Goal: Task Accomplishment & Management: Use online tool/utility

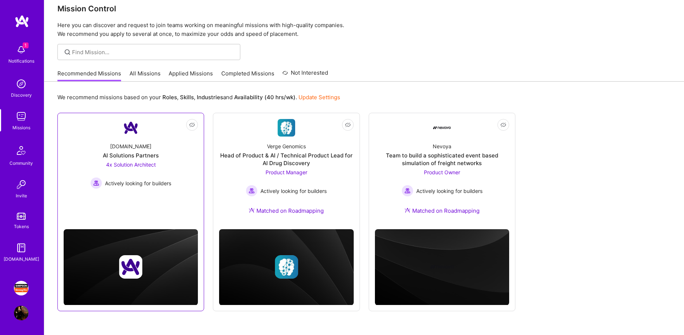
scroll to position [25, 0]
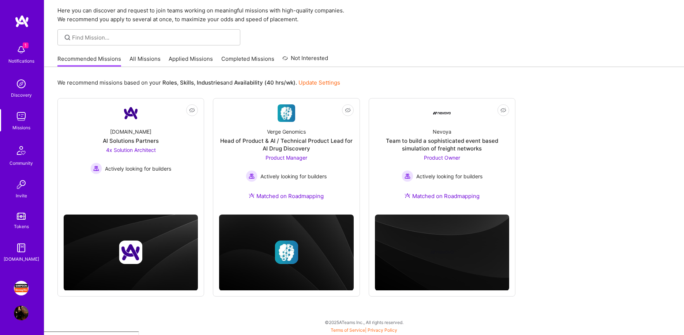
click at [19, 286] on img at bounding box center [21, 288] width 15 height 15
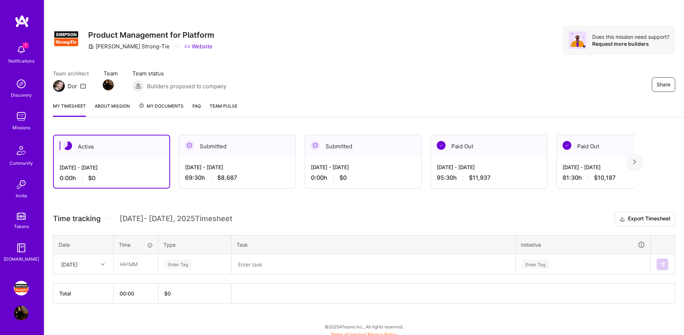
click at [371, 147] on div "Submitted" at bounding box center [363, 146] width 116 height 22
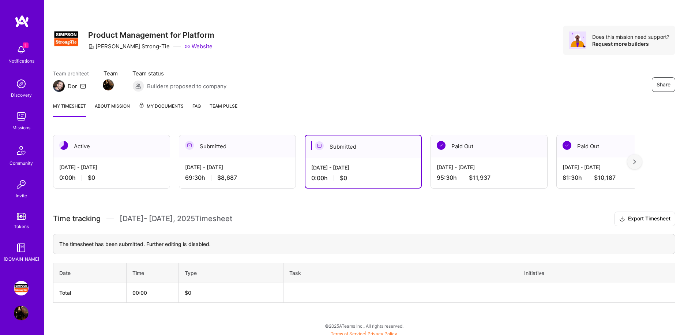
scroll to position [4, 0]
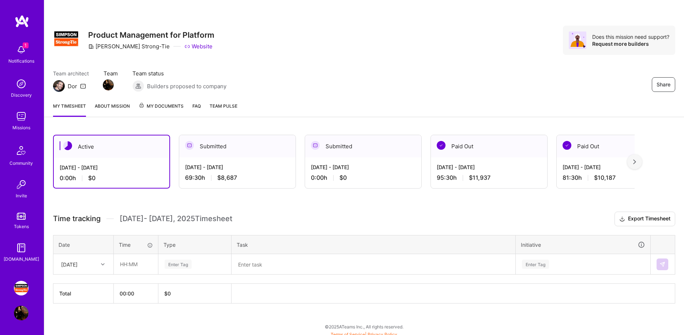
click at [338, 109] on div "My timesheet About Mission My Documents FAQ Team Pulse" at bounding box center [364, 106] width 640 height 21
